Goal: Transaction & Acquisition: Purchase product/service

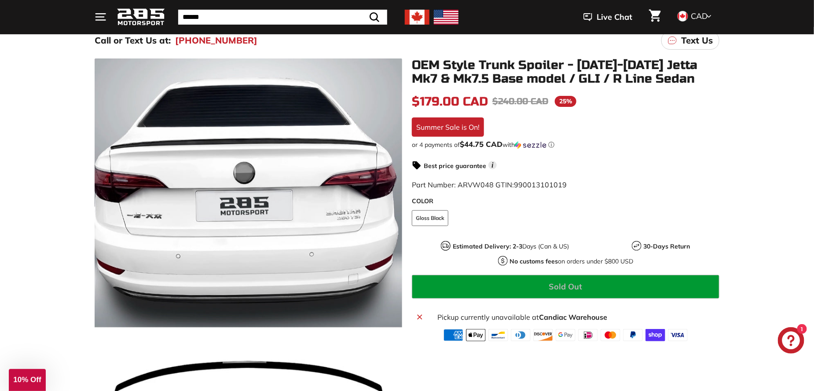
scroll to position [88, 0]
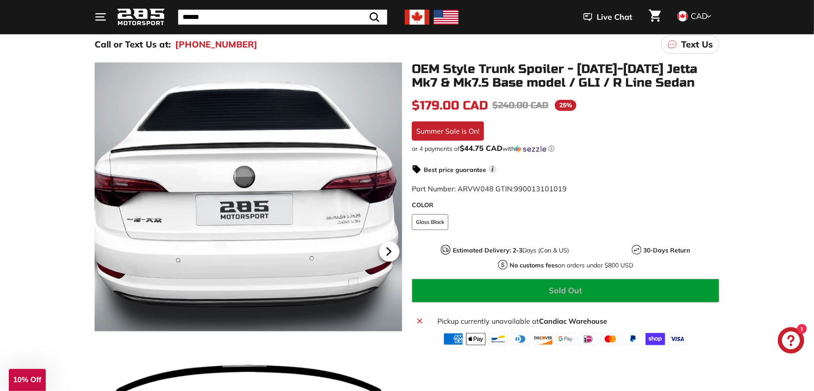
click at [387, 249] on icon at bounding box center [389, 251] width 4 height 7
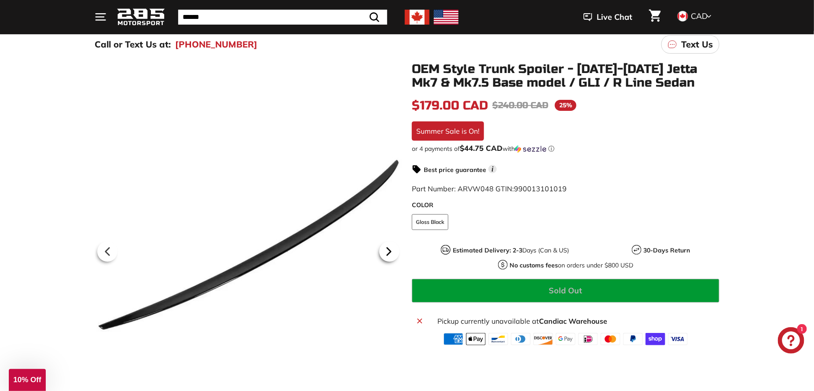
click at [387, 249] on icon at bounding box center [389, 251] width 4 height 7
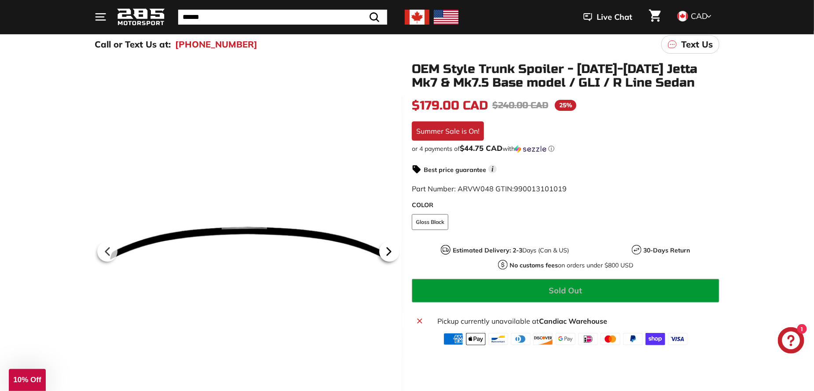
click at [387, 249] on icon at bounding box center [389, 251] width 4 height 7
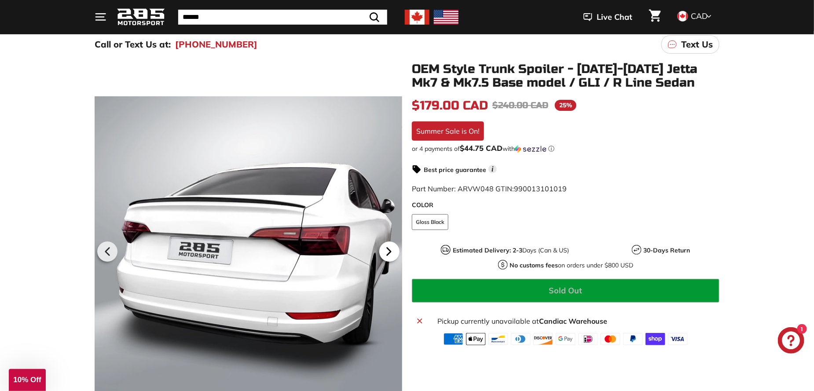
click at [387, 249] on icon at bounding box center [389, 251] width 4 height 7
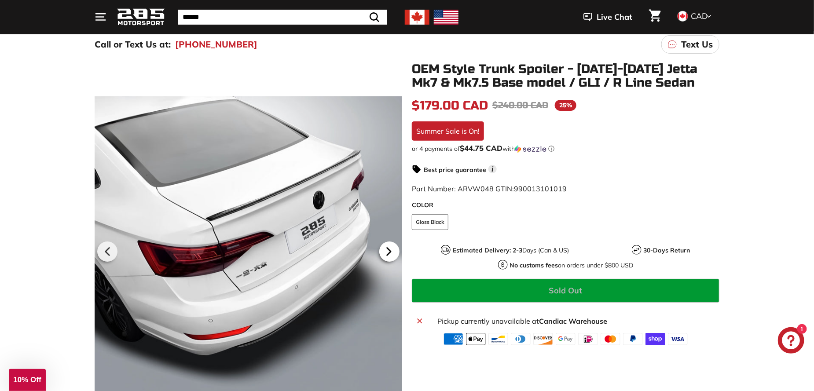
click at [387, 249] on icon at bounding box center [389, 251] width 4 height 7
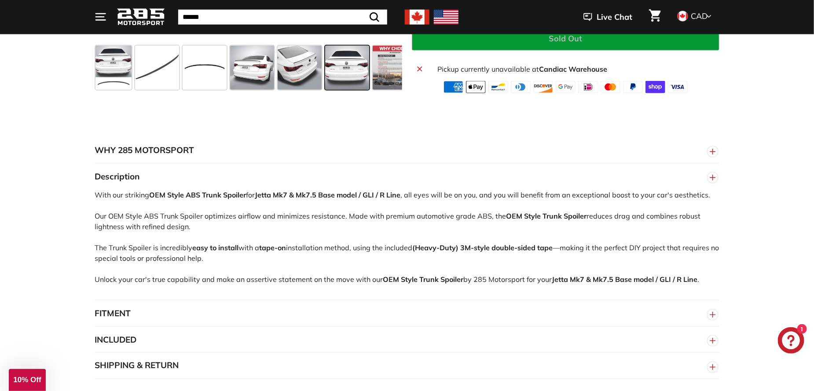
scroll to position [484, 0]
click at [712, 315] on line "button" at bounding box center [712, 315] width 5 height 0
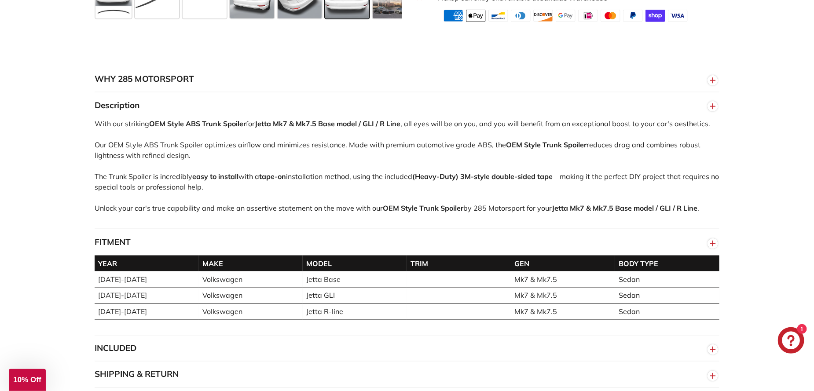
scroll to position [572, 0]
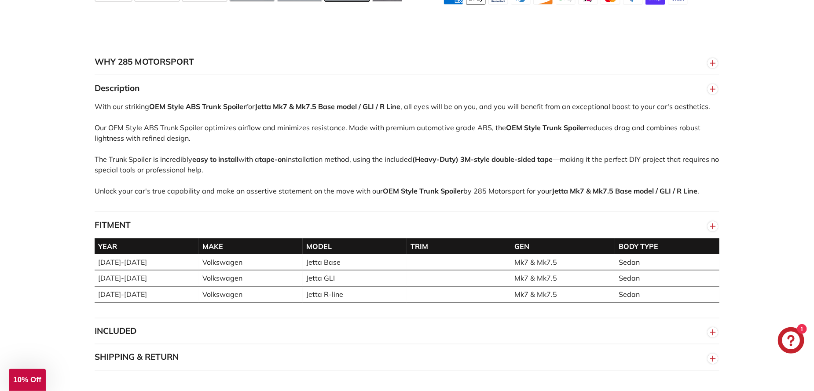
click at [712, 225] on circle "button" at bounding box center [713, 227] width 10 height 10
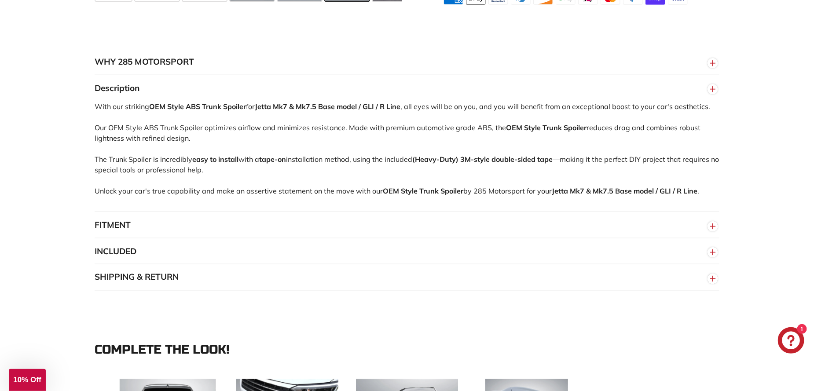
click at [710, 252] on circle "button" at bounding box center [713, 253] width 10 height 10
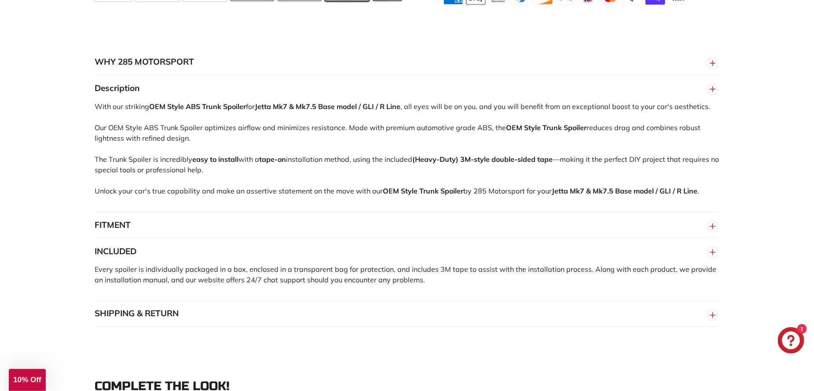
click at [711, 252] on circle "button" at bounding box center [713, 253] width 10 height 10
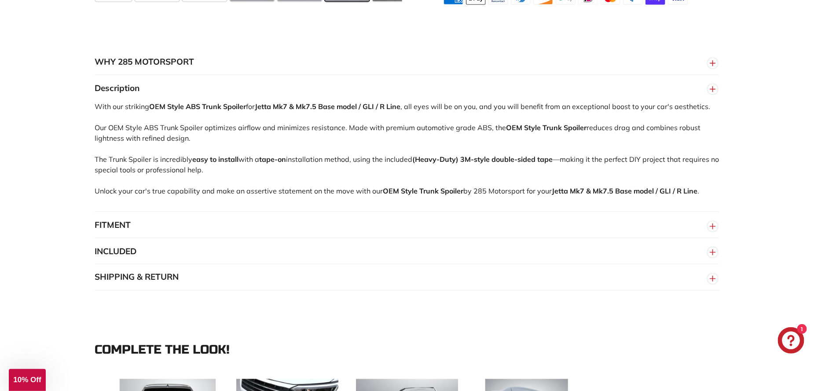
click at [711, 278] on circle "button" at bounding box center [713, 279] width 10 height 10
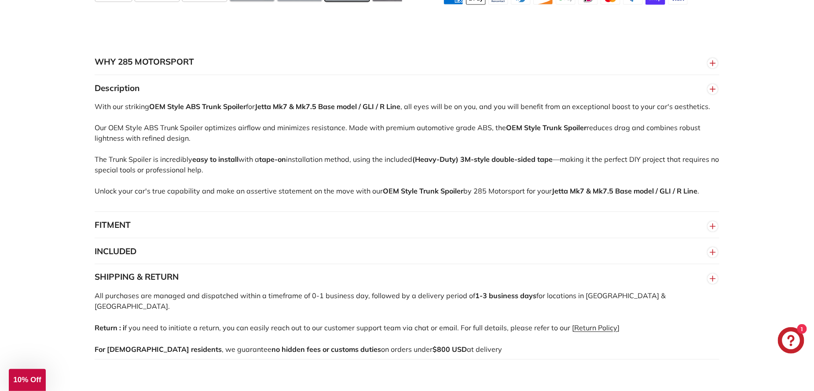
click at [710, 279] on line "button" at bounding box center [712, 279] width 5 height 0
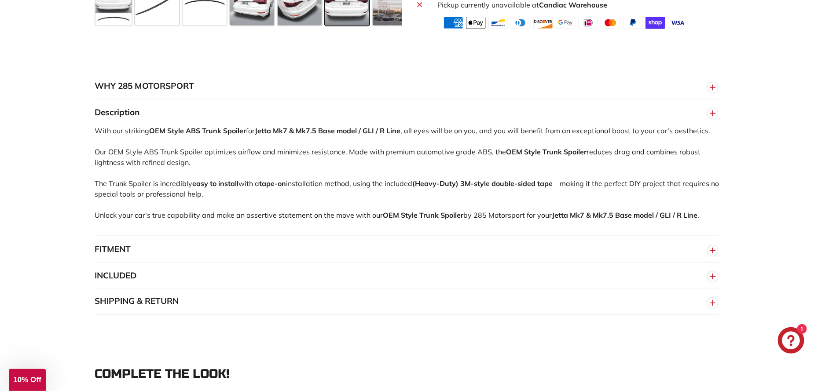
scroll to position [528, 0]
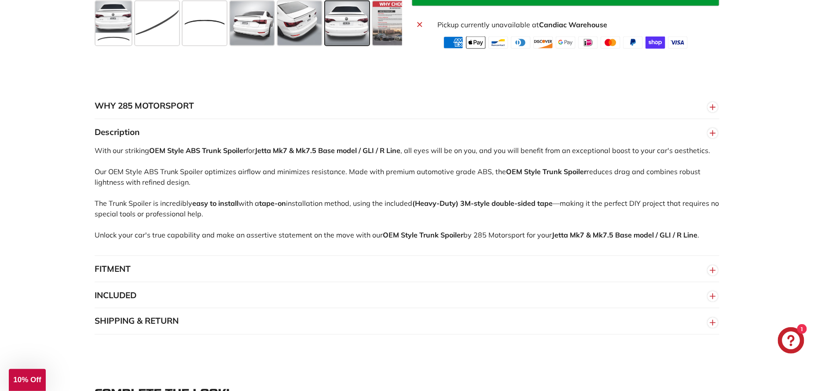
click at [710, 107] on circle "button" at bounding box center [713, 107] width 10 height 10
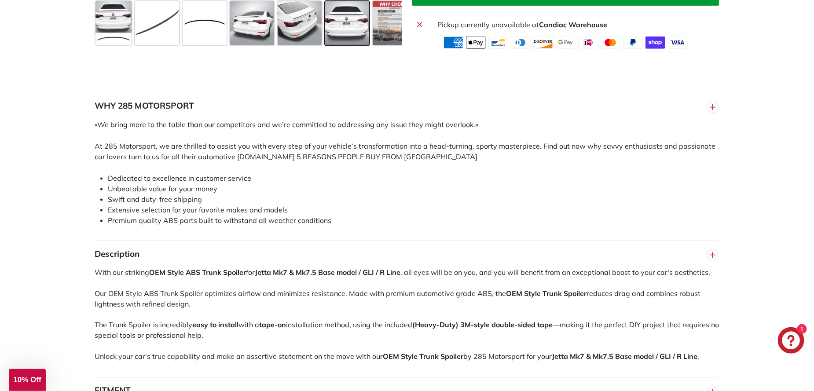
click at [710, 107] on circle "button" at bounding box center [713, 107] width 10 height 10
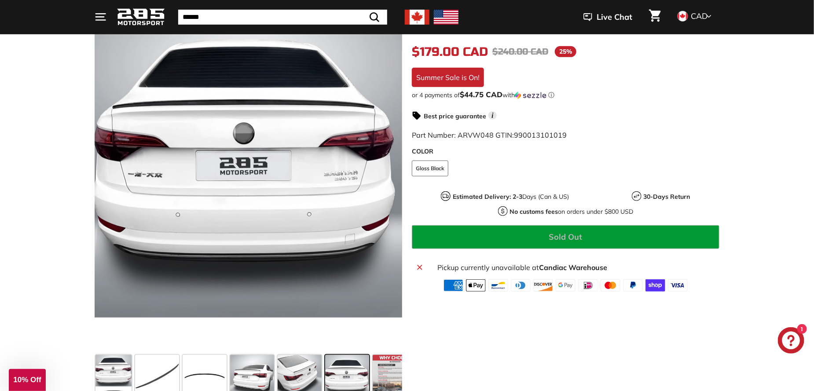
scroll to position [132, 0]
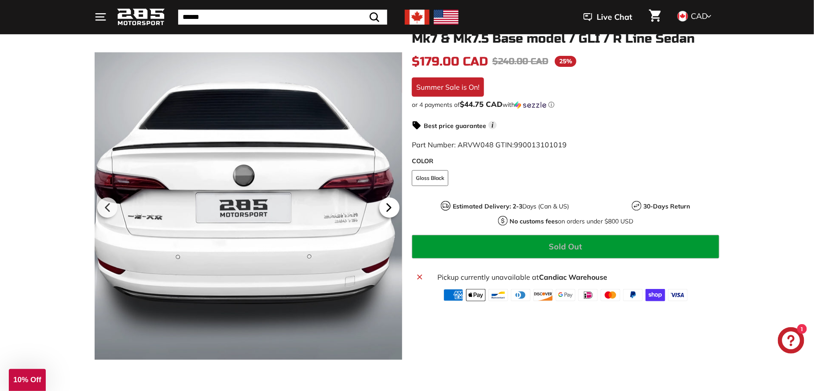
click at [393, 208] on icon at bounding box center [389, 207] width 20 height 20
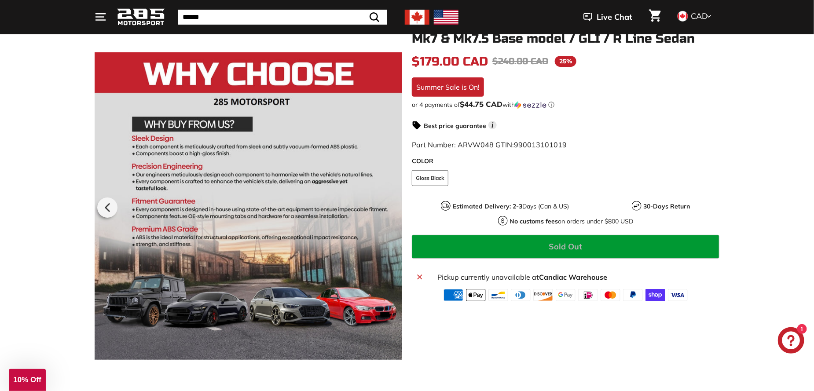
scroll to position [0, 16]
click at [393, 208] on div at bounding box center [248, 205] width 307 height 375
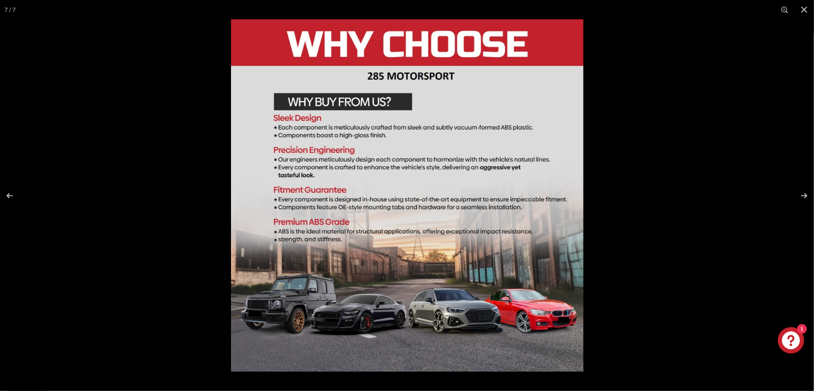
click at [393, 208] on img at bounding box center [407, 195] width 352 height 352
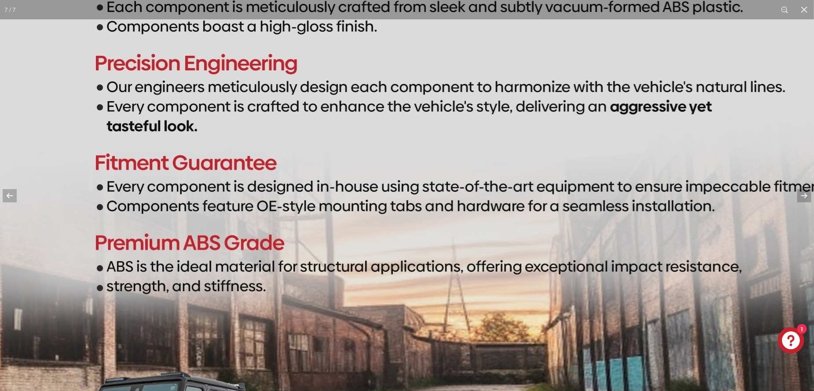
click at [393, 208] on img at bounding box center [429, 177] width 880 height 880
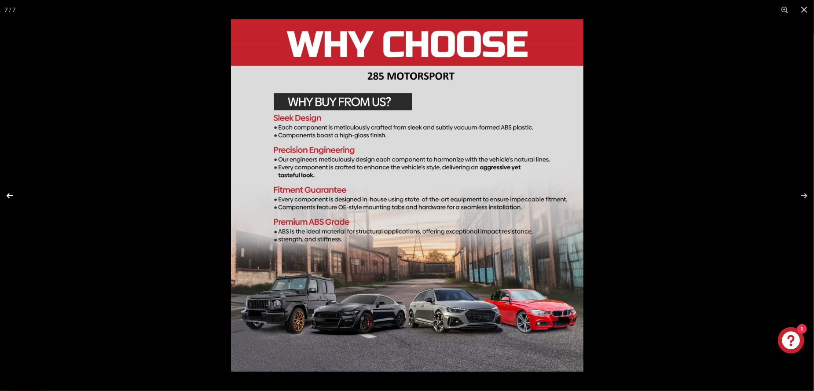
click at [9, 196] on button at bounding box center [15, 196] width 31 height 44
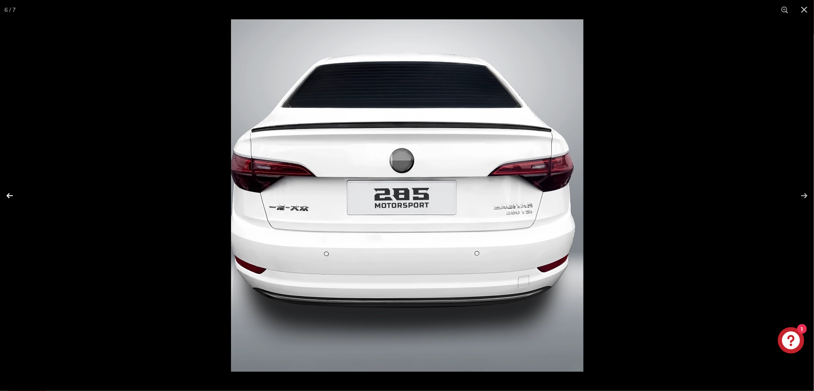
click at [9, 196] on button at bounding box center [15, 196] width 31 height 44
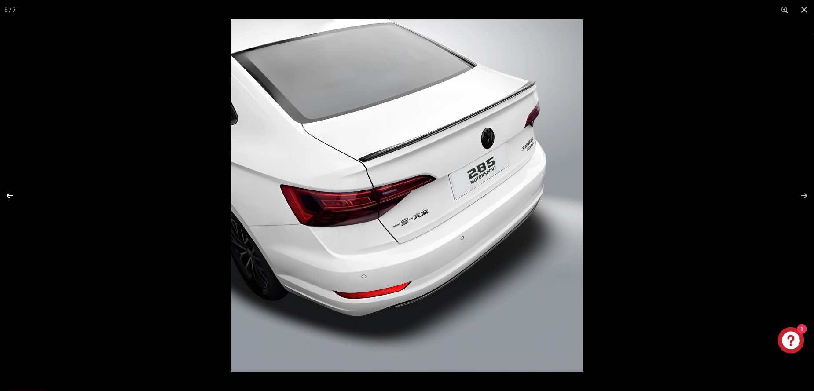
click at [9, 196] on button at bounding box center [15, 196] width 31 height 44
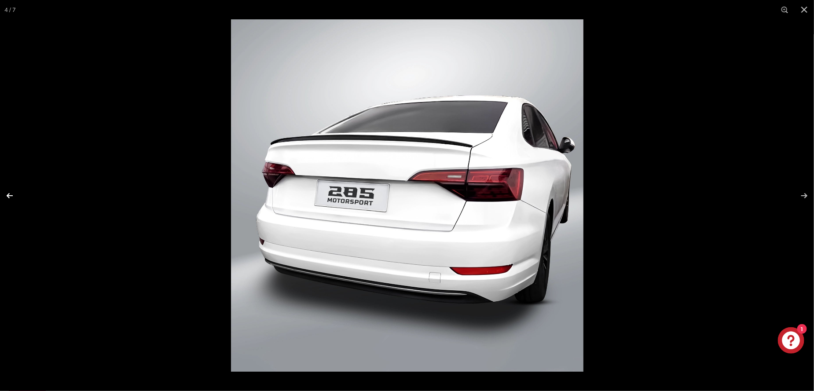
click at [9, 196] on button at bounding box center [15, 196] width 31 height 44
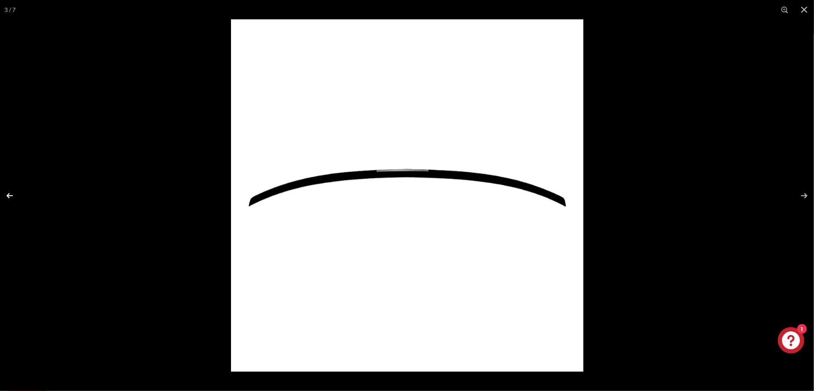
click at [9, 196] on button at bounding box center [15, 196] width 31 height 44
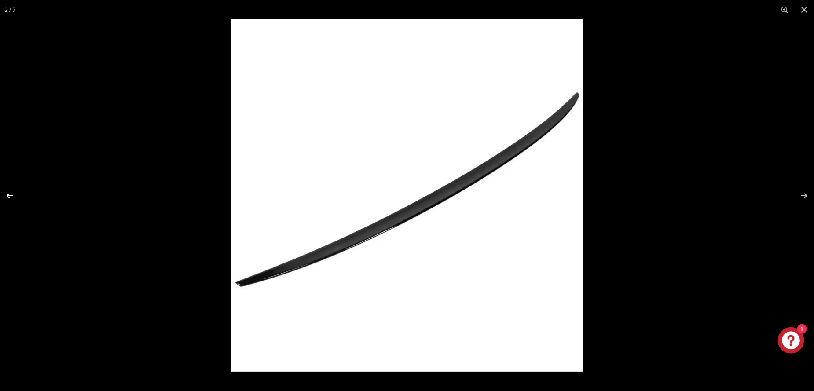
click at [8, 196] on button at bounding box center [15, 196] width 31 height 44
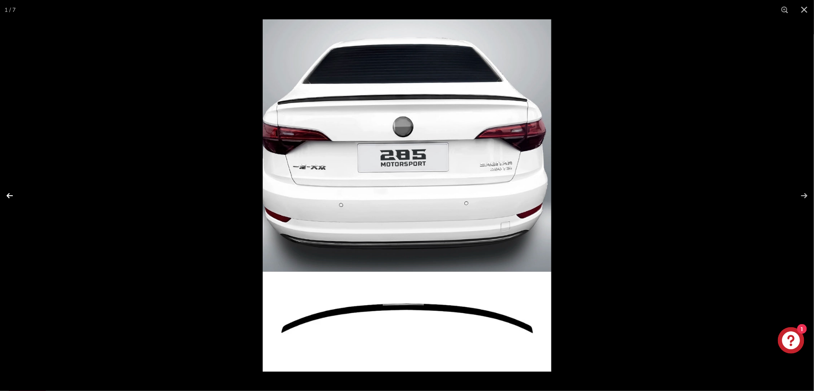
scroll to position [0, 0]
click at [8, 196] on button at bounding box center [15, 196] width 31 height 44
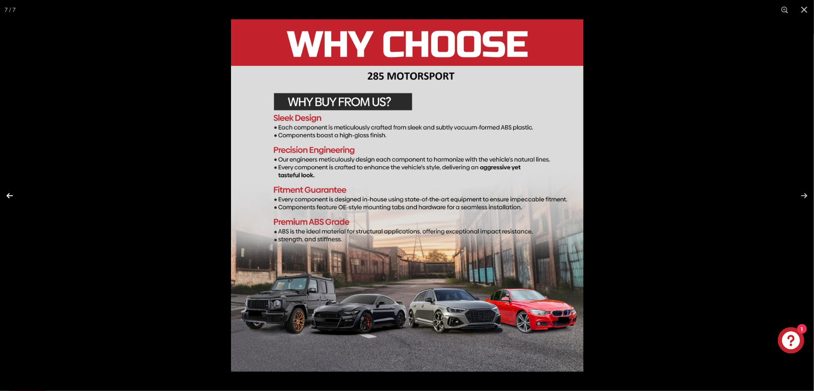
click at [8, 196] on button at bounding box center [15, 196] width 31 height 44
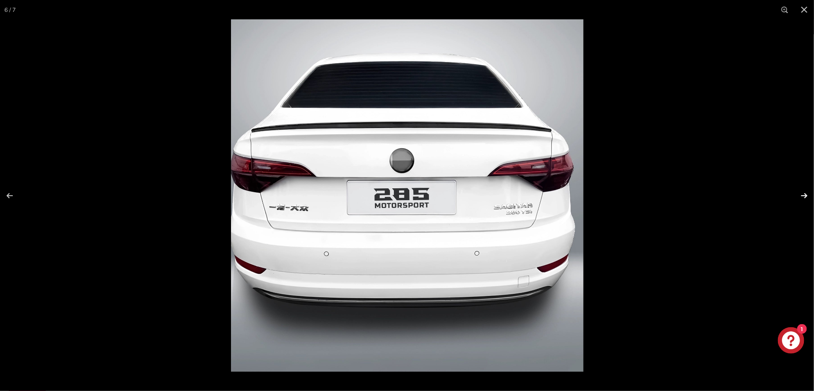
click at [804, 195] on button at bounding box center [798, 196] width 31 height 44
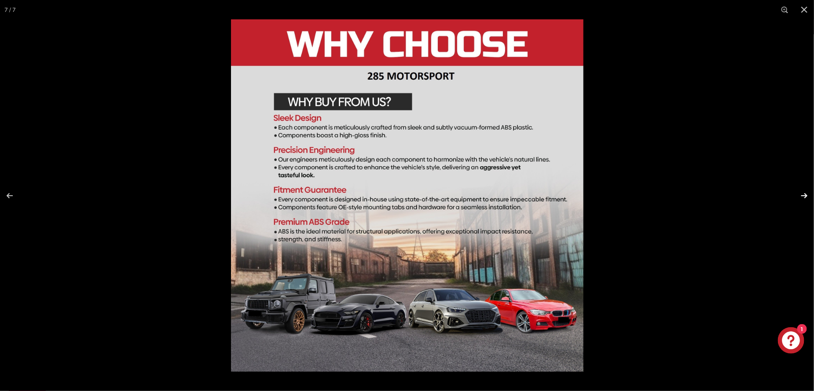
click at [804, 195] on button at bounding box center [798, 196] width 31 height 44
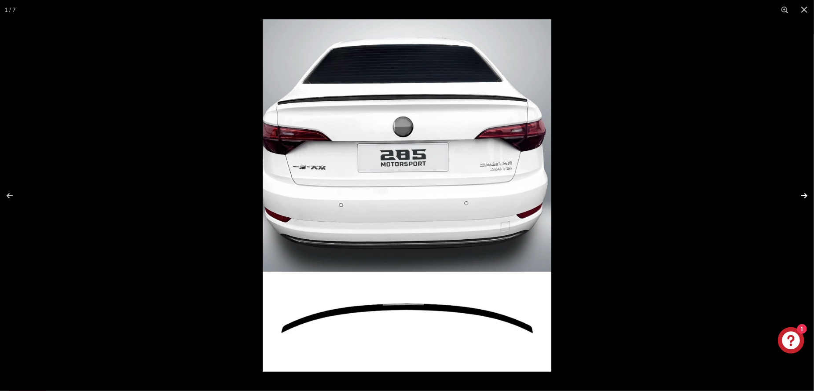
scroll to position [0, 0]
click at [804, 195] on button at bounding box center [798, 196] width 31 height 44
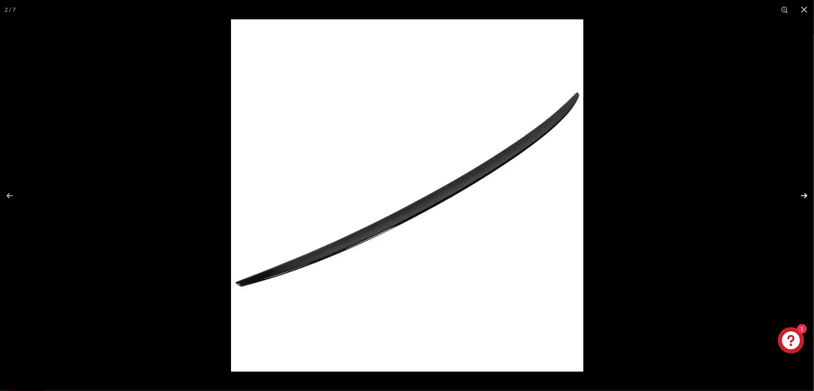
click at [804, 195] on button at bounding box center [798, 196] width 31 height 44
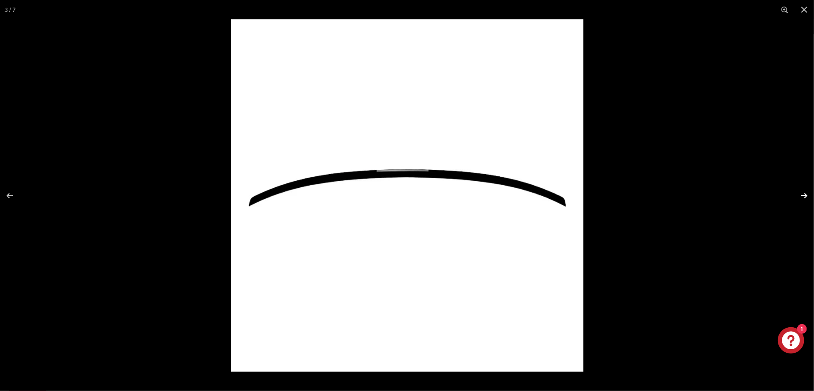
click at [804, 195] on button at bounding box center [798, 196] width 31 height 44
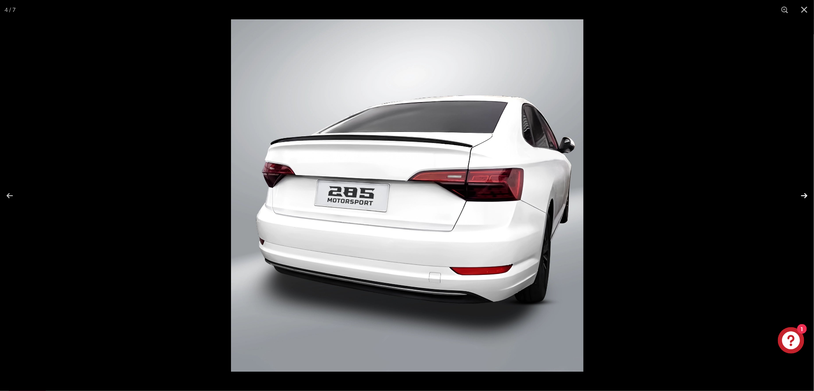
click at [804, 195] on button at bounding box center [798, 196] width 31 height 44
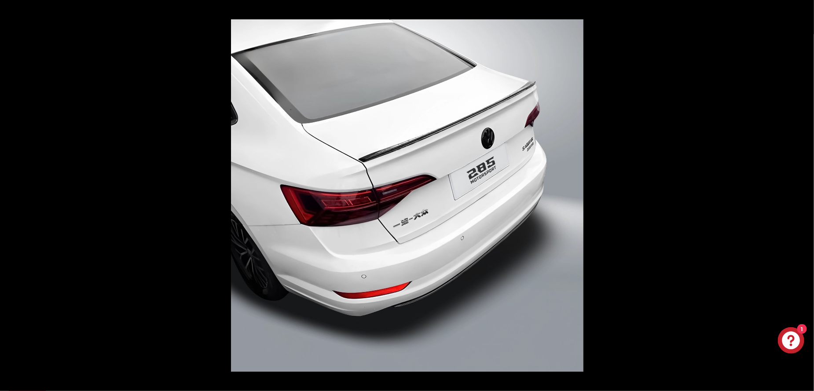
click at [804, 195] on button at bounding box center [798, 196] width 31 height 44
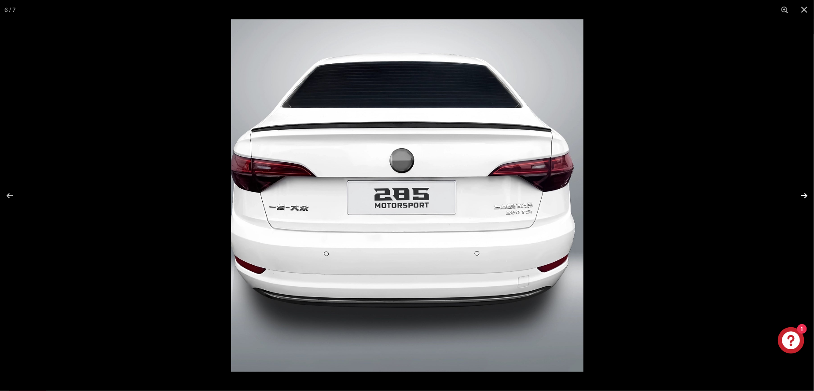
click at [803, 196] on button at bounding box center [798, 196] width 31 height 44
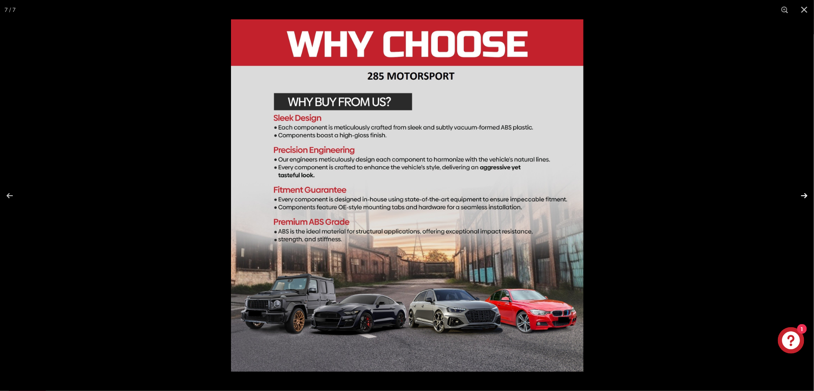
scroll to position [0, 16]
click at [803, 196] on button at bounding box center [798, 196] width 31 height 44
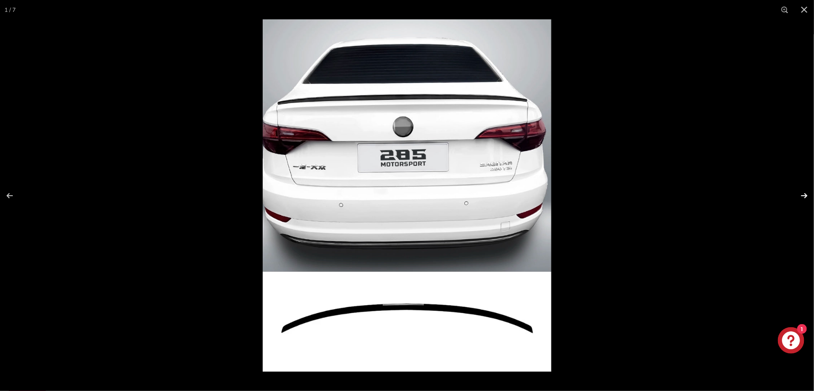
scroll to position [0, 0]
click at [803, 196] on button at bounding box center [798, 196] width 31 height 44
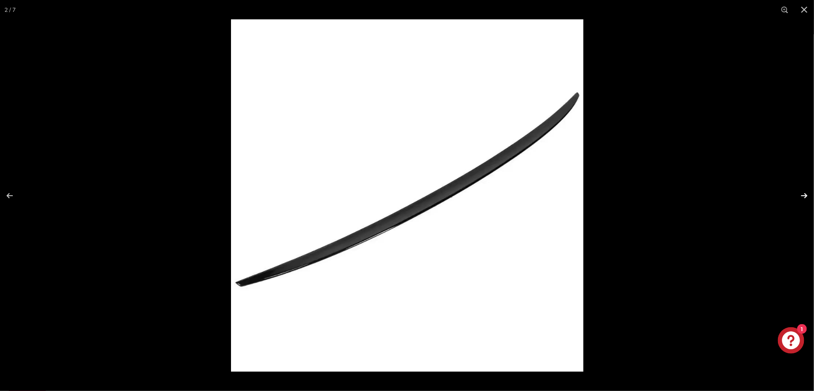
click at [803, 196] on button at bounding box center [798, 196] width 31 height 44
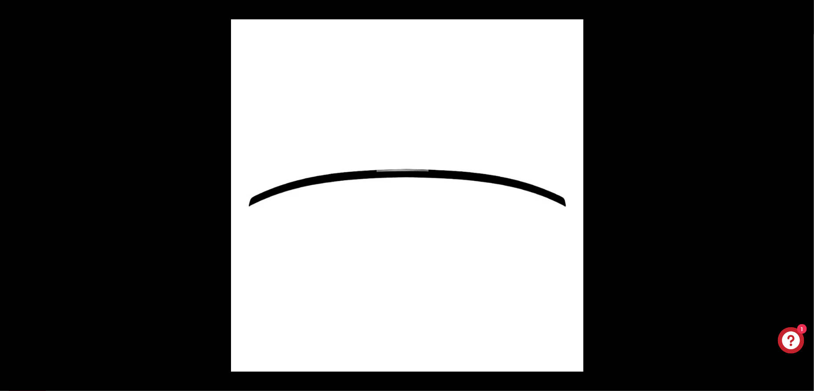
click at [803, 196] on button at bounding box center [798, 196] width 31 height 44
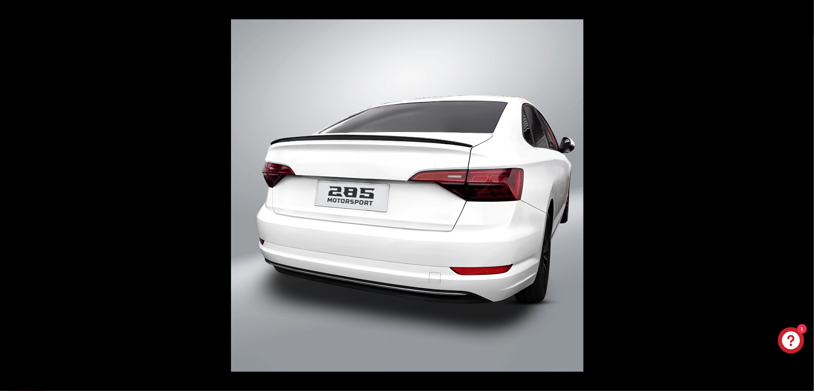
click at [803, 196] on button at bounding box center [798, 196] width 31 height 44
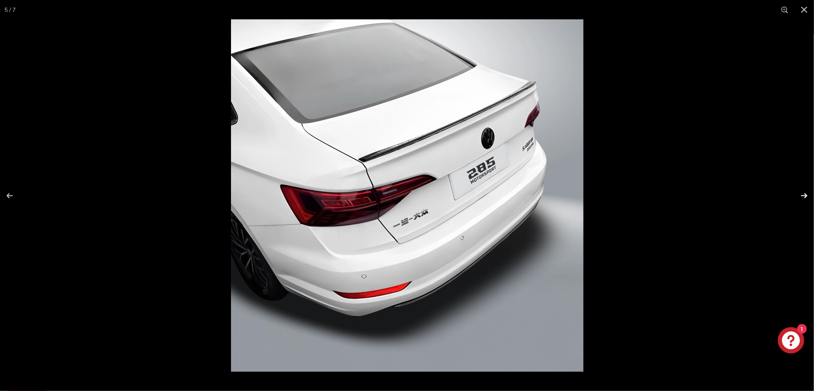
click at [803, 196] on button at bounding box center [798, 196] width 31 height 44
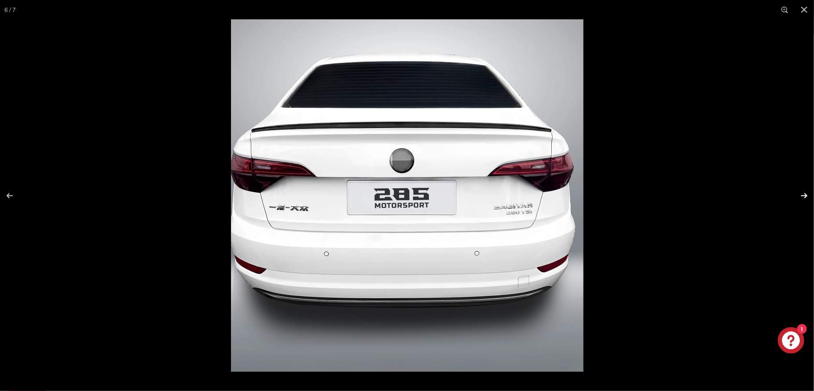
click at [803, 196] on button at bounding box center [798, 196] width 31 height 44
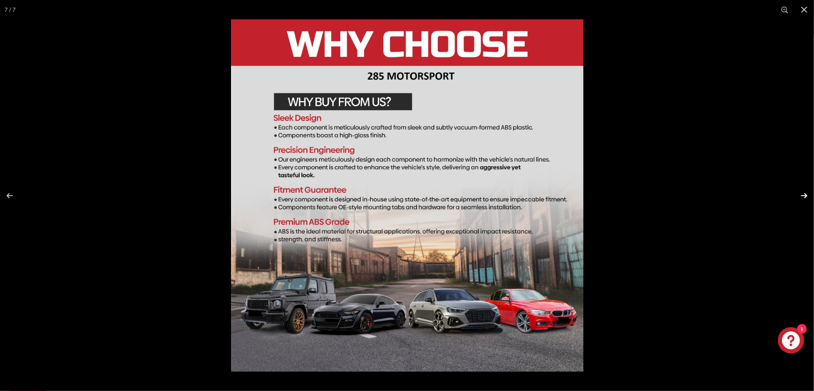
scroll to position [0, 16]
click at [803, 196] on button at bounding box center [798, 196] width 31 height 44
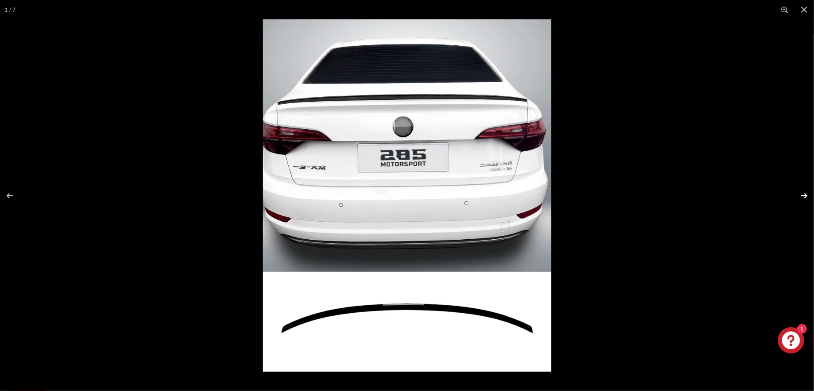
click at [803, 196] on button at bounding box center [798, 196] width 31 height 44
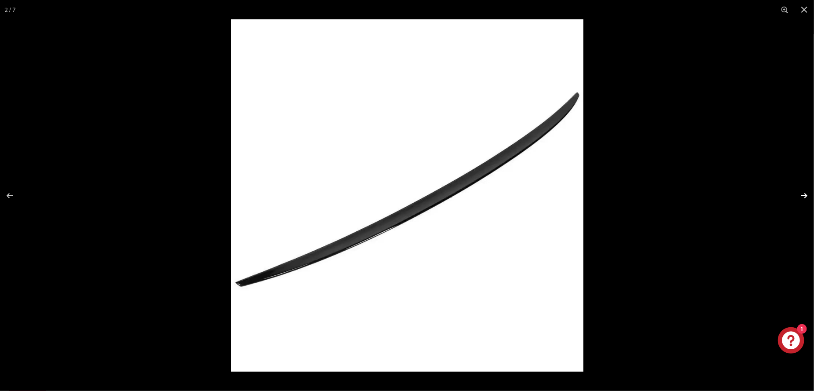
click at [803, 196] on button at bounding box center [798, 196] width 31 height 44
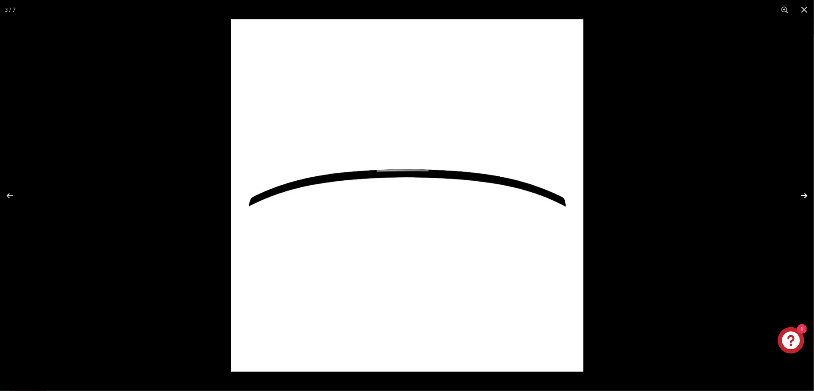
click at [803, 196] on button at bounding box center [798, 196] width 31 height 44
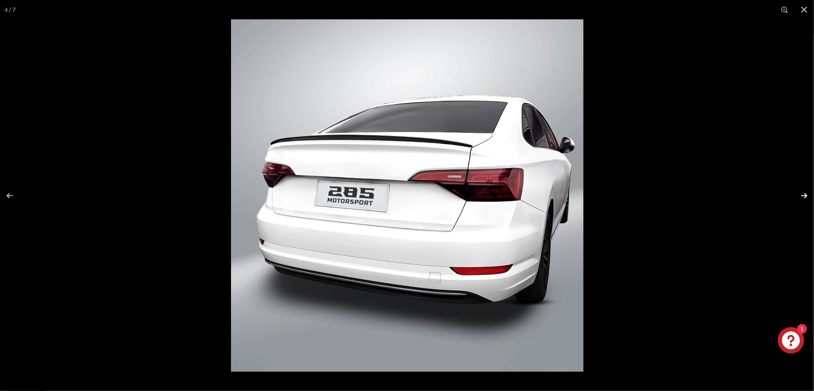
click at [803, 196] on button at bounding box center [798, 196] width 31 height 44
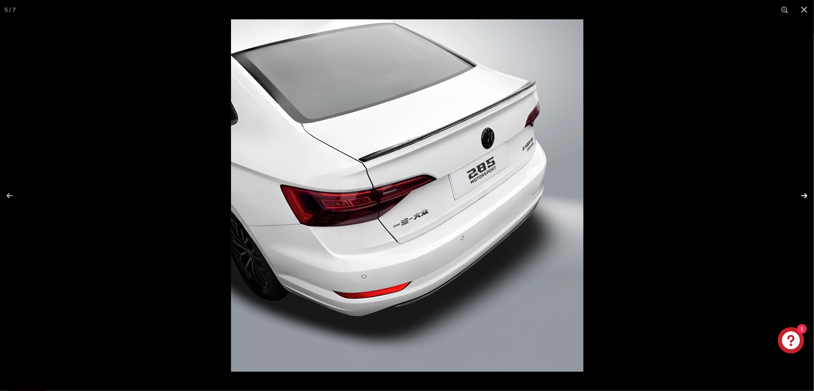
click at [803, 196] on button at bounding box center [798, 196] width 31 height 44
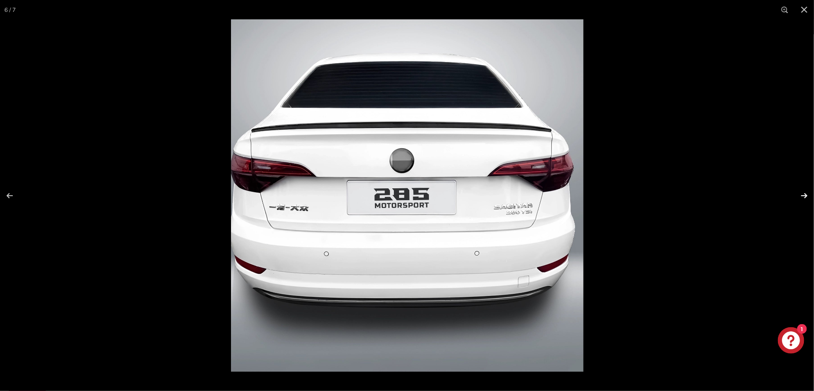
click at [803, 196] on button at bounding box center [798, 196] width 31 height 44
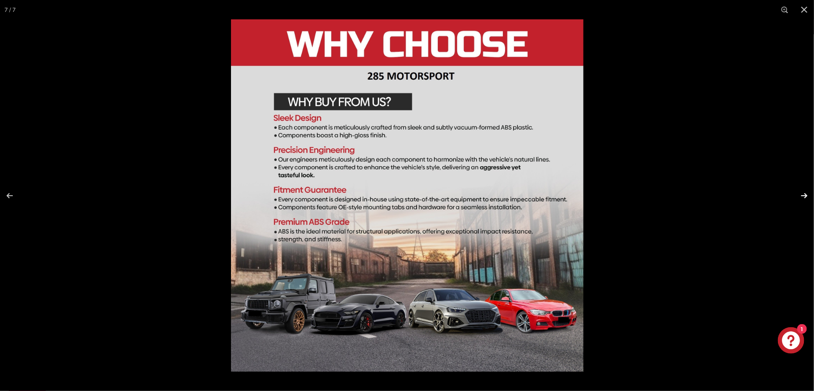
scroll to position [0, 16]
click at [803, 196] on button at bounding box center [798, 196] width 31 height 44
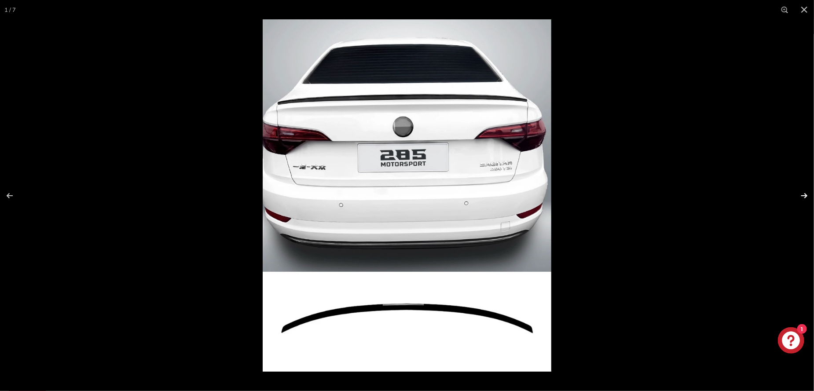
click at [805, 195] on button at bounding box center [798, 196] width 31 height 44
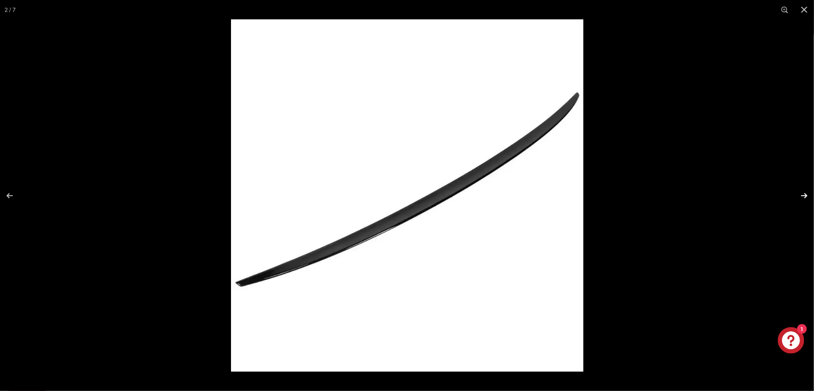
click at [805, 195] on button at bounding box center [798, 196] width 31 height 44
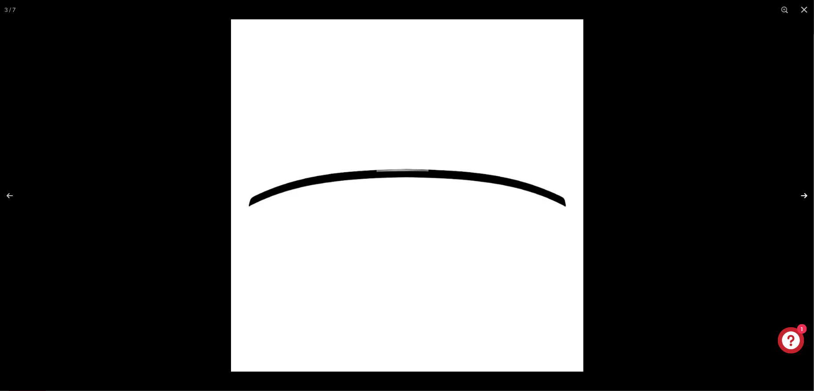
click at [805, 195] on button at bounding box center [798, 196] width 31 height 44
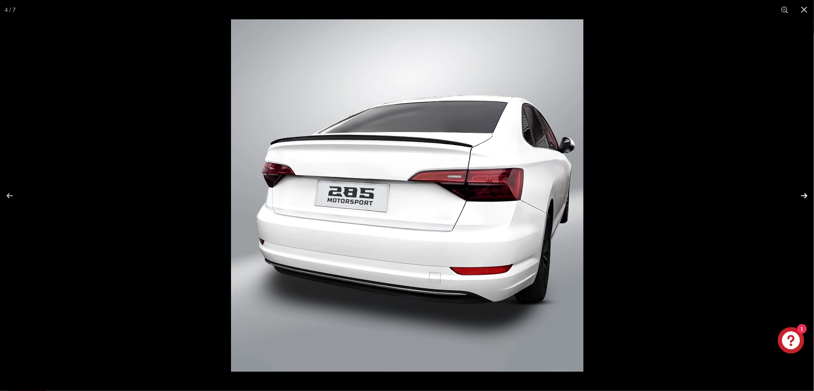
click at [805, 195] on button at bounding box center [798, 196] width 31 height 44
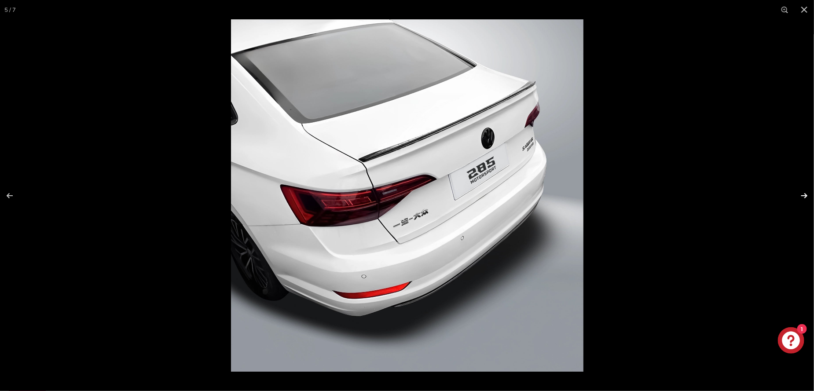
click at [805, 195] on button at bounding box center [798, 196] width 31 height 44
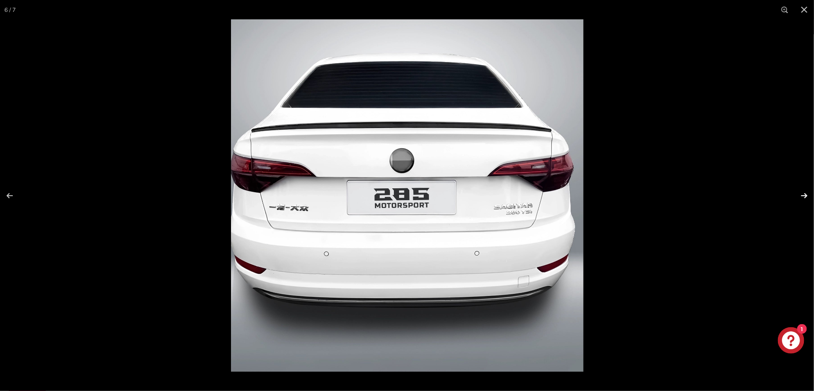
click at [805, 195] on button at bounding box center [798, 196] width 31 height 44
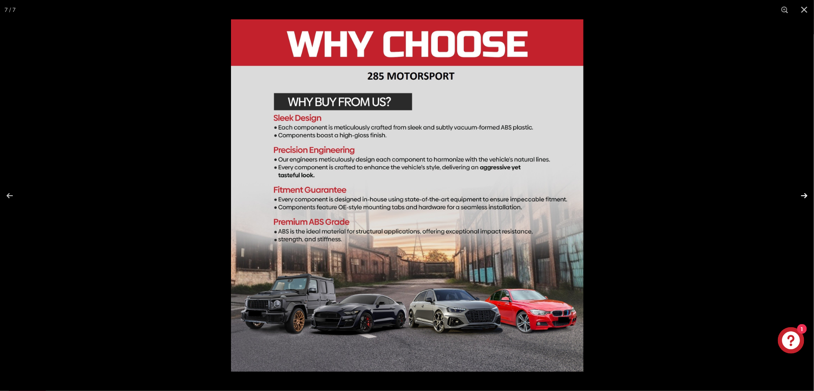
scroll to position [0, 16]
click at [805, 195] on button at bounding box center [798, 196] width 31 height 44
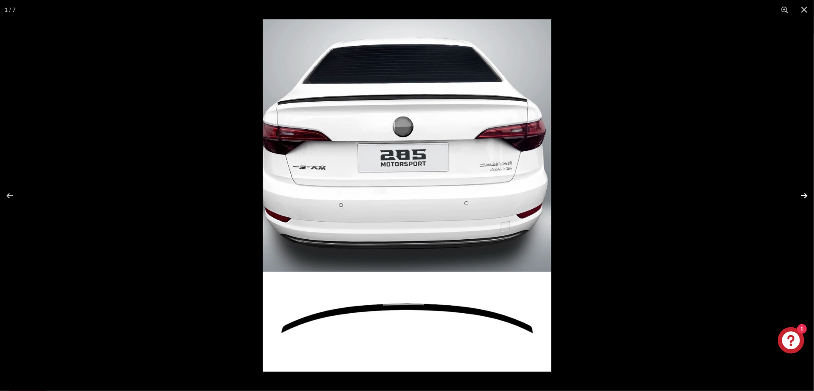
click at [805, 195] on button at bounding box center [798, 196] width 31 height 44
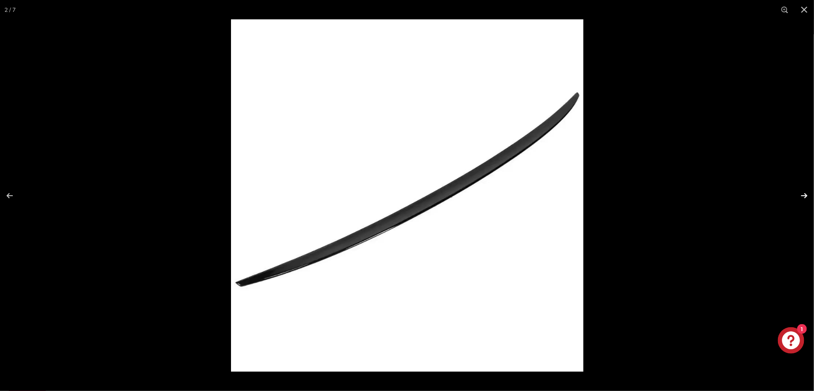
click at [805, 195] on button at bounding box center [798, 196] width 31 height 44
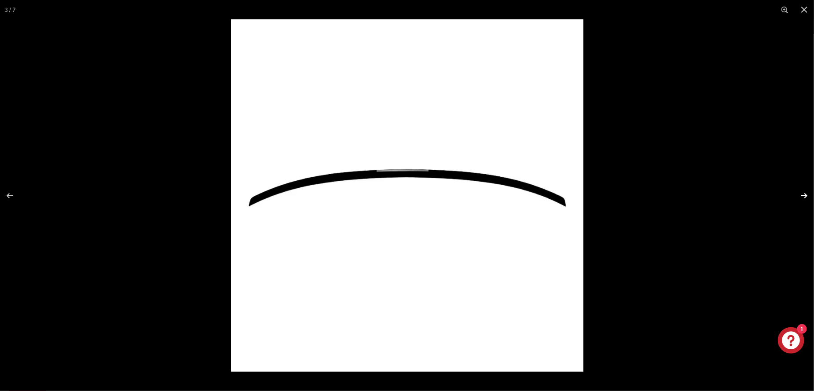
click at [805, 195] on button at bounding box center [798, 196] width 31 height 44
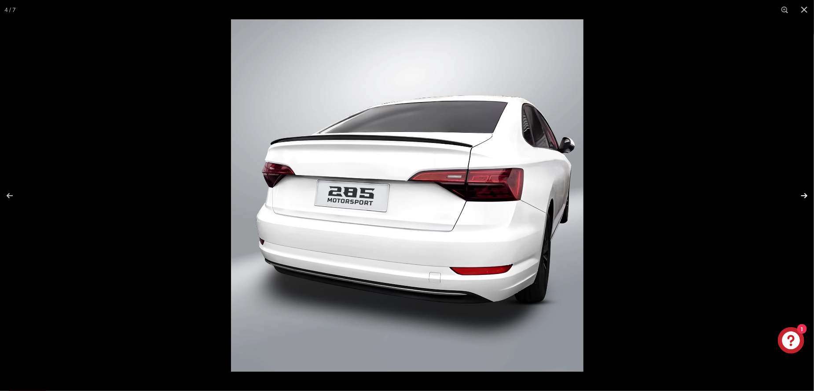
click at [805, 195] on button at bounding box center [798, 196] width 31 height 44
